Goal: Check status: Check status

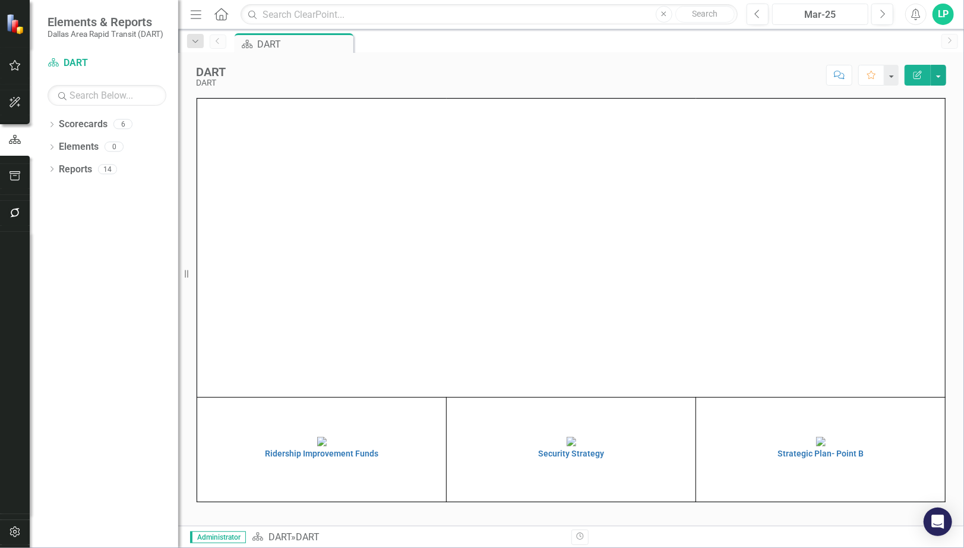
click at [823, 11] on div "Mar-25" at bounding box center [820, 15] width 88 height 14
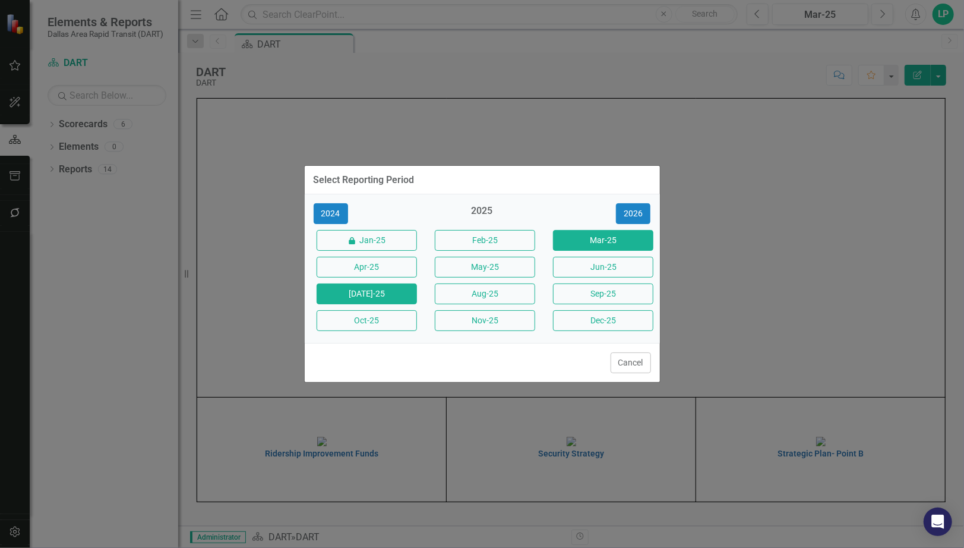
click at [391, 293] on button "[DATE]-25" at bounding box center [367, 293] width 100 height 21
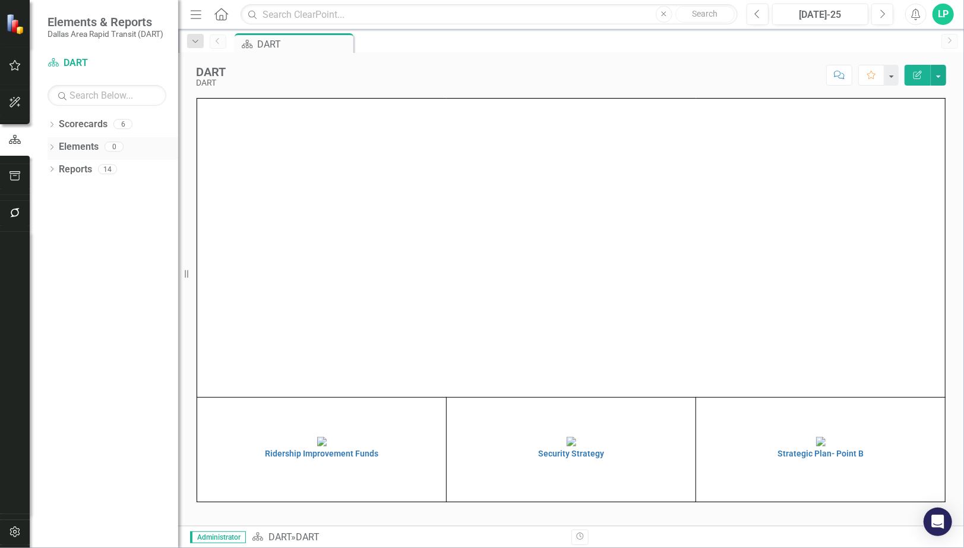
click at [75, 145] on link "Elements" at bounding box center [79, 147] width 40 height 14
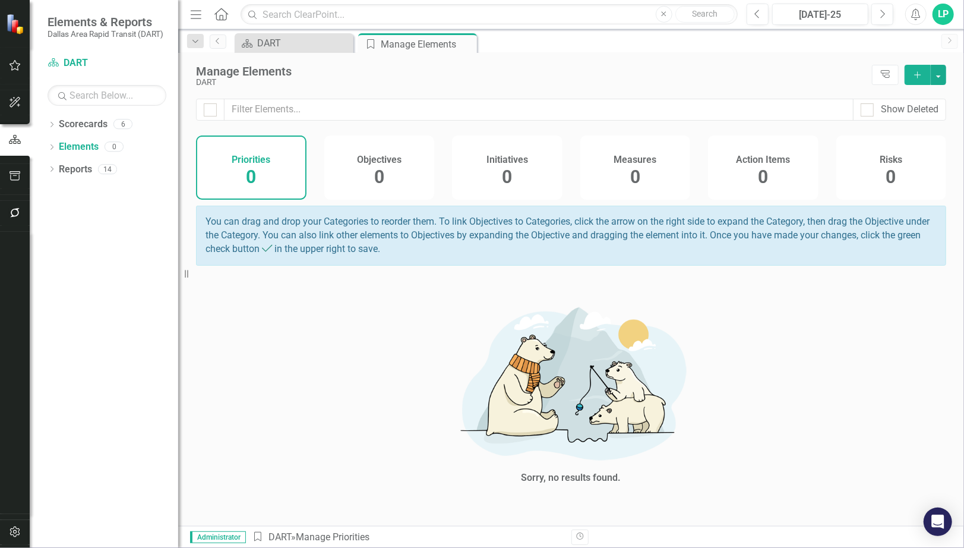
click at [511, 167] on span "0" at bounding box center [507, 176] width 10 height 21
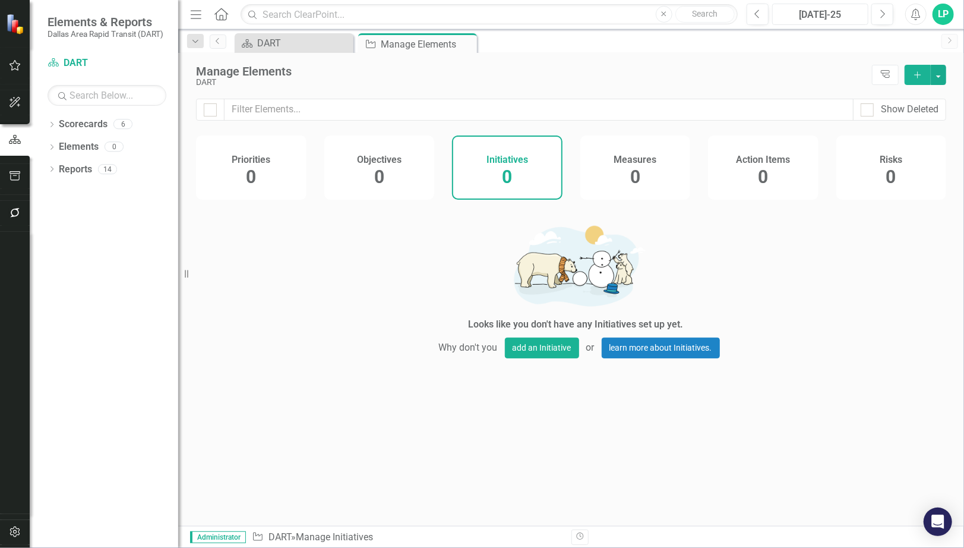
click at [818, 11] on div "[DATE]-25" at bounding box center [820, 15] width 88 height 14
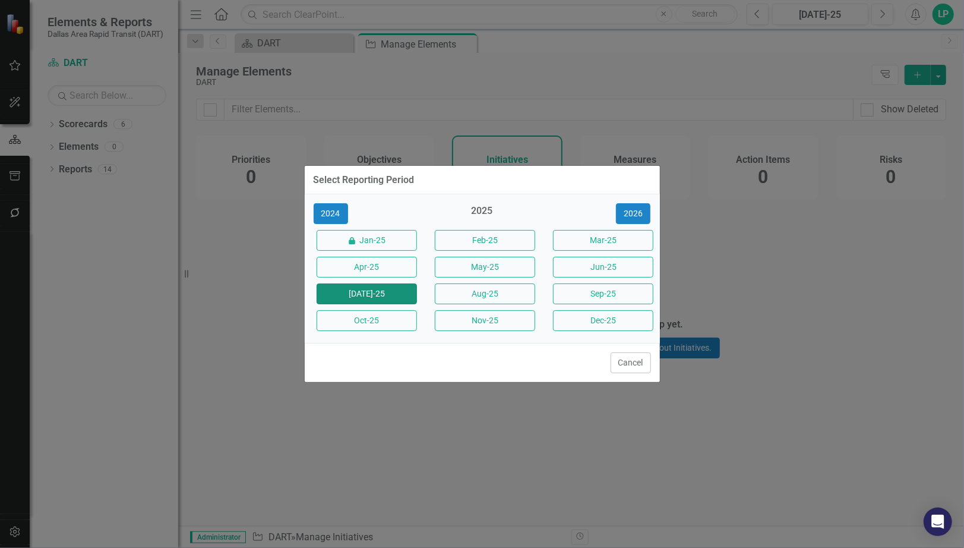
click at [365, 289] on button "[DATE]-25" at bounding box center [367, 293] width 100 height 21
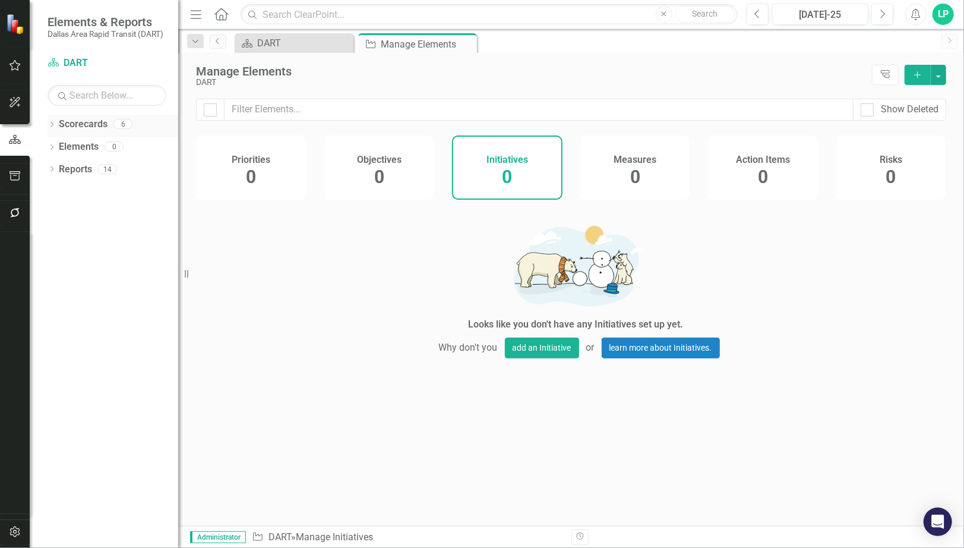
click at [86, 124] on link "Scorecards" at bounding box center [83, 125] width 49 height 14
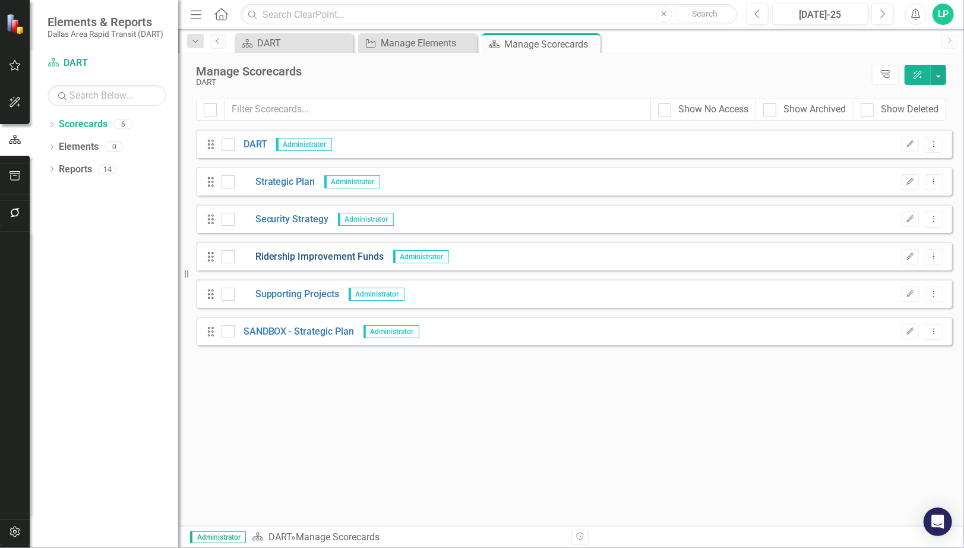
click at [295, 253] on link "Ridership Improvement Funds" at bounding box center [310, 257] width 150 height 14
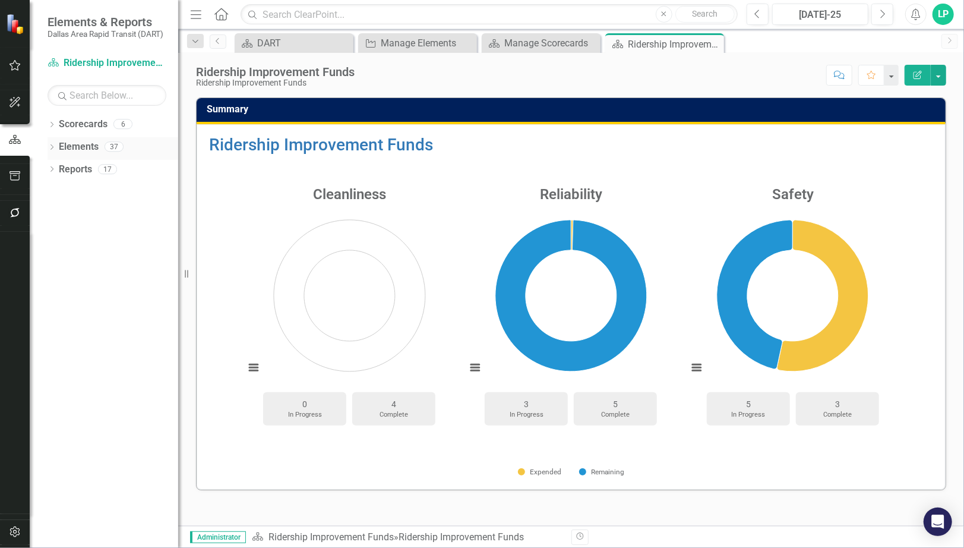
click at [79, 145] on link "Elements" at bounding box center [79, 147] width 40 height 14
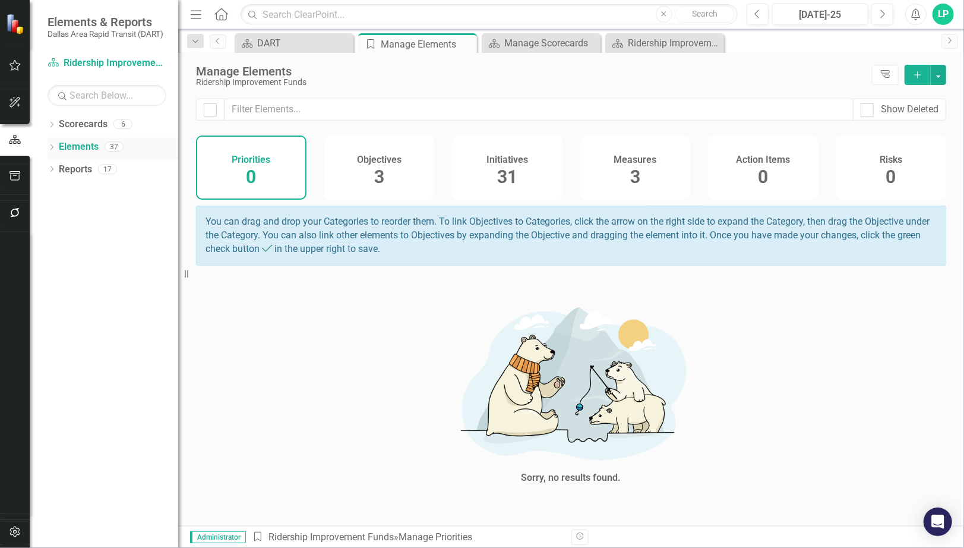
click at [92, 145] on link "Elements" at bounding box center [79, 147] width 40 height 14
click at [514, 172] on span "31" at bounding box center [507, 176] width 20 height 21
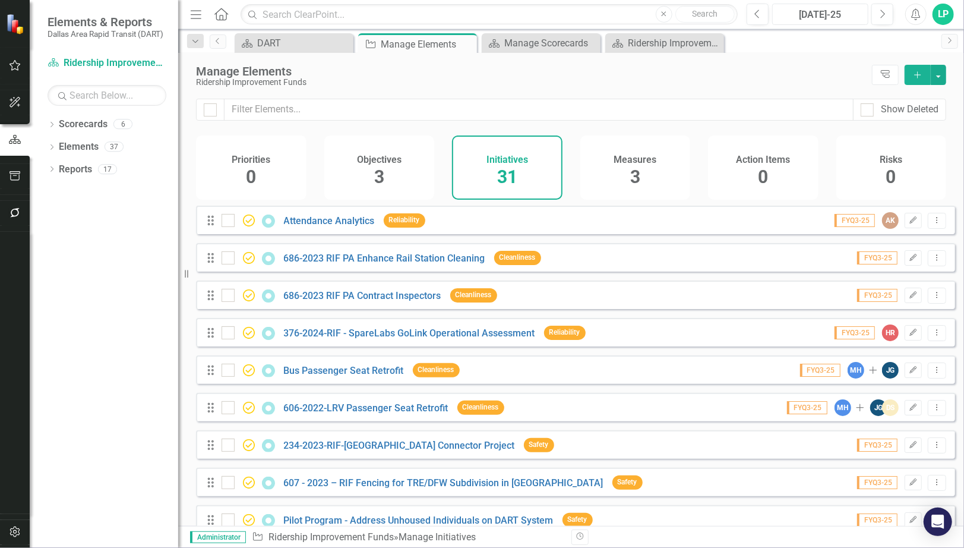
click at [830, 12] on div "[DATE]-25" at bounding box center [820, 15] width 88 height 14
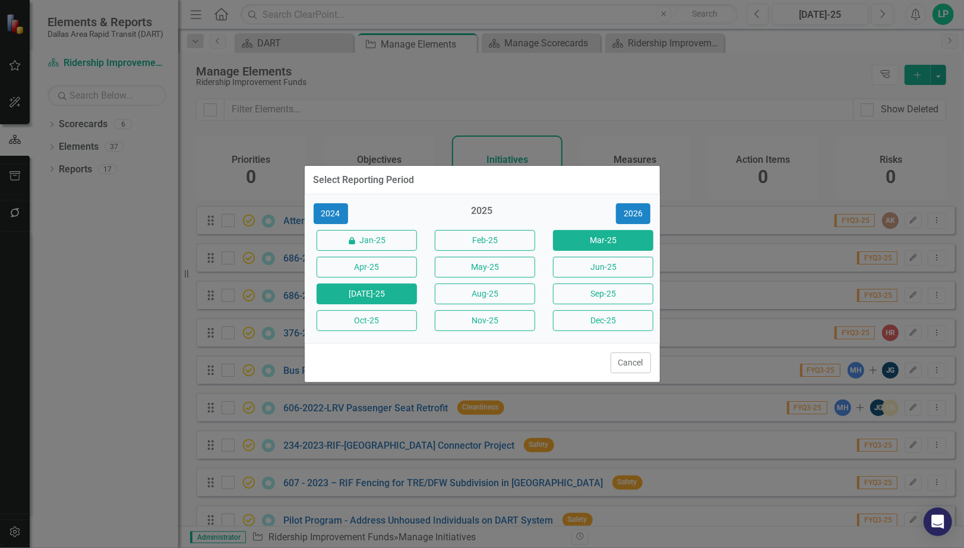
click at [613, 239] on button "Mar-25" at bounding box center [603, 240] width 100 height 21
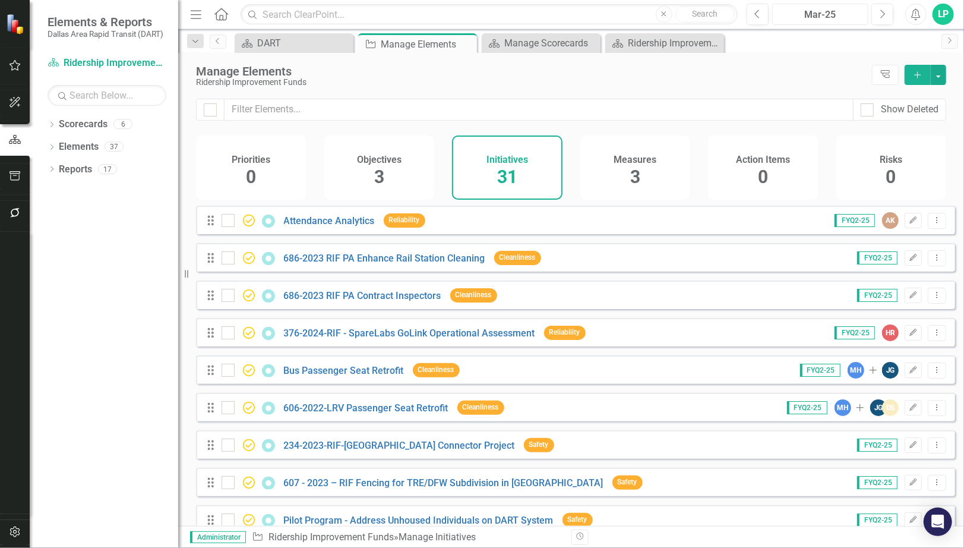
click at [814, 11] on div "Mar-25" at bounding box center [820, 15] width 88 height 14
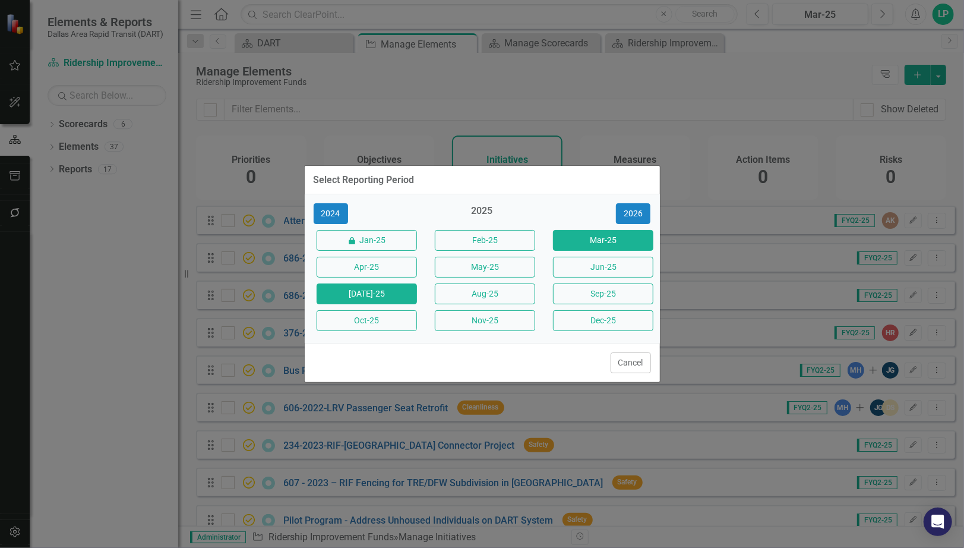
click at [379, 296] on button "[DATE]-25" at bounding box center [367, 293] width 100 height 21
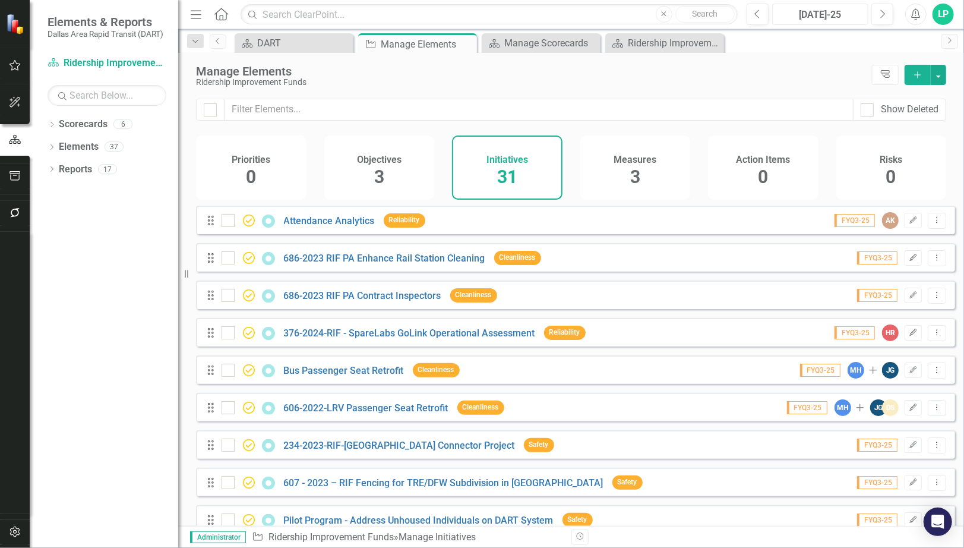
click at [830, 4] on button "[DATE]-25" at bounding box center [820, 14] width 96 height 21
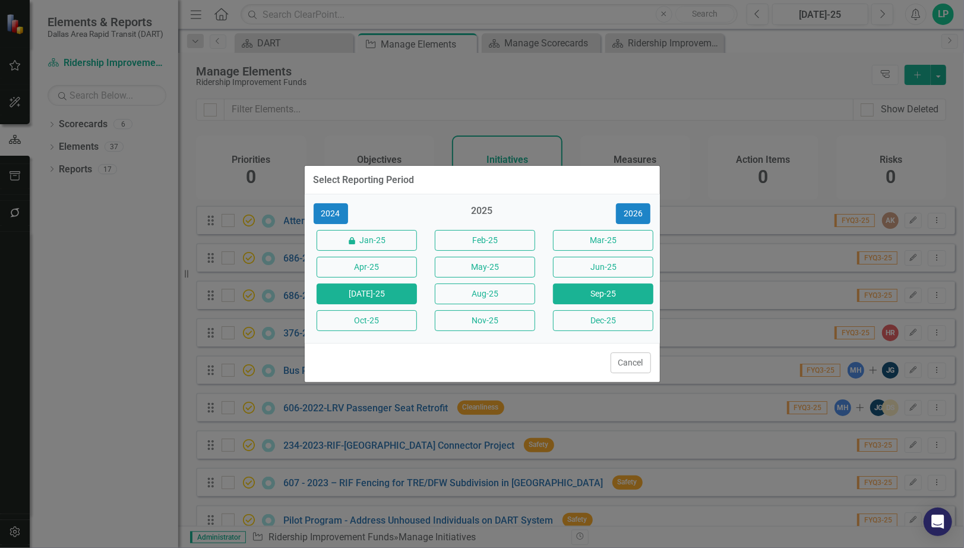
click at [593, 288] on button "Sep-25" at bounding box center [603, 293] width 100 height 21
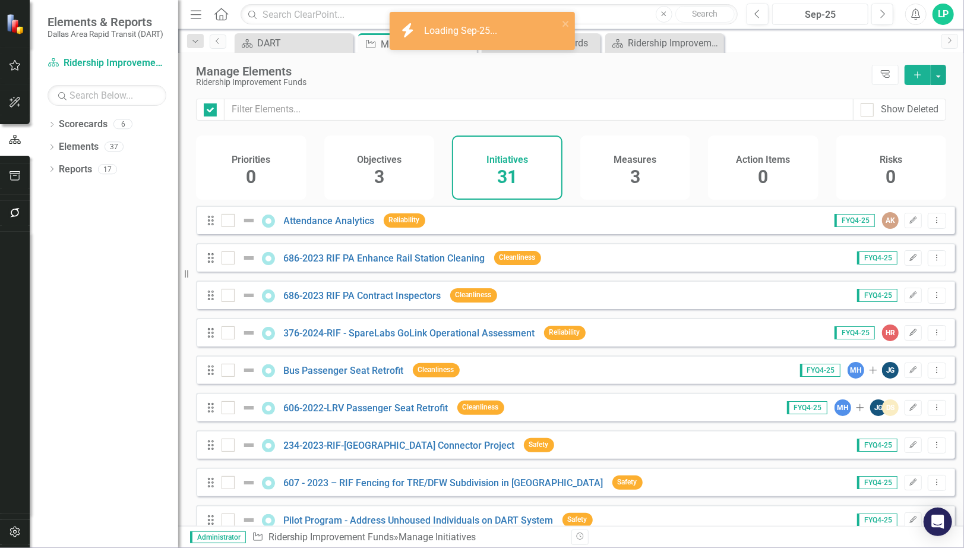
checkbox input "false"
